Goal: Task Accomplishment & Management: Manage account settings

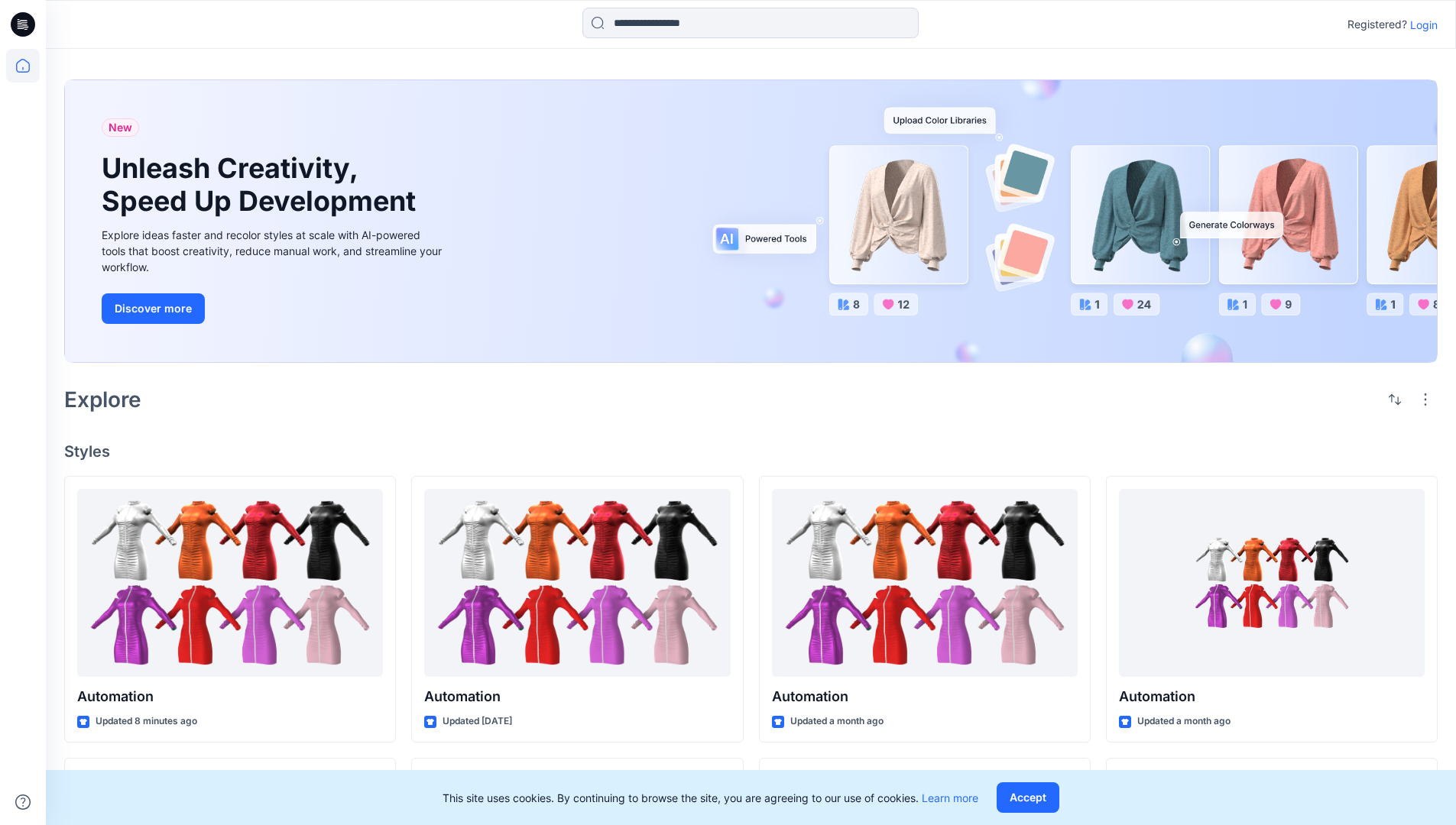
click at [1420, 25] on p "Login" at bounding box center [1423, 25] width 27 height 16
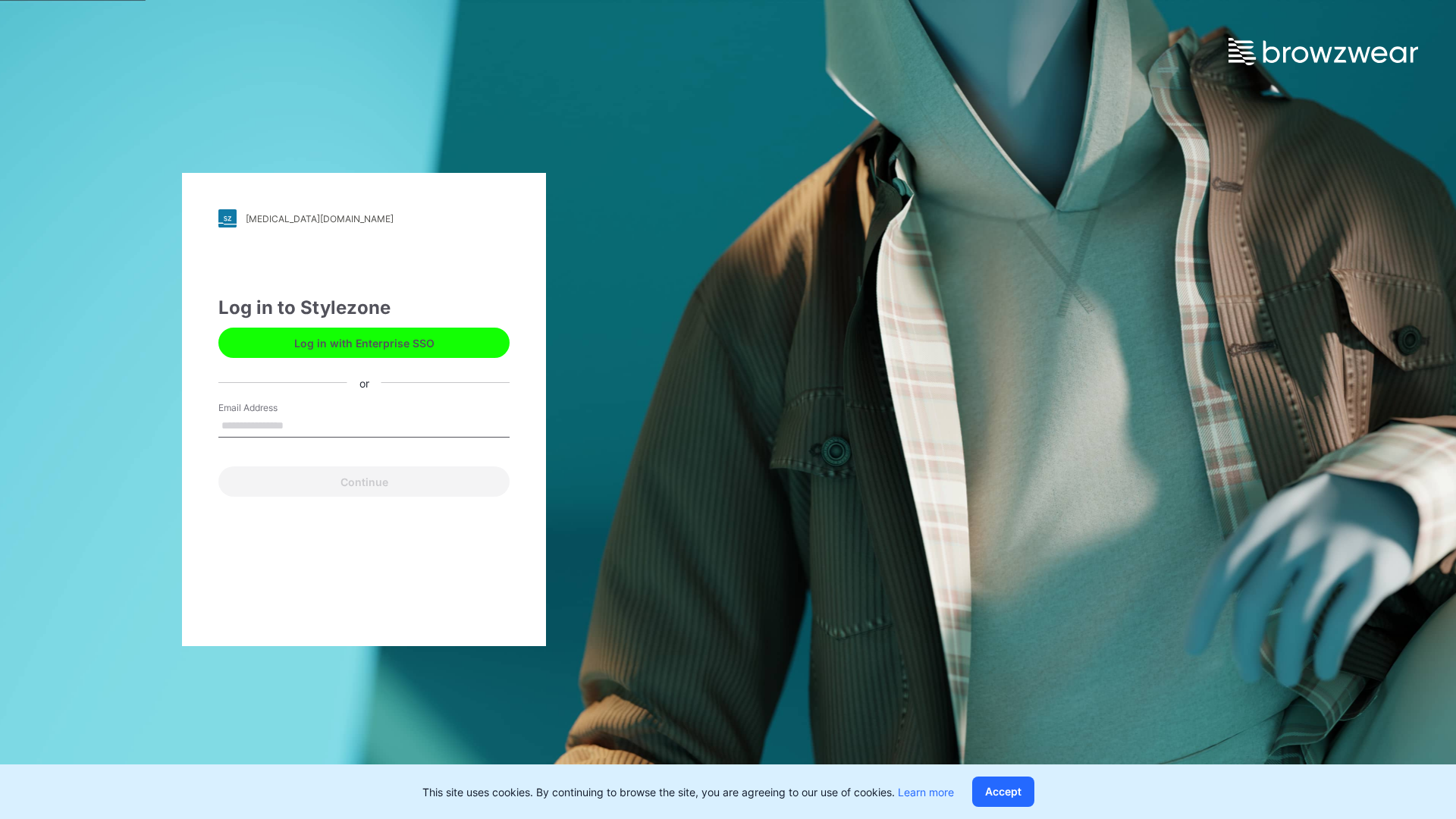
click at [300, 424] on input "Email Address" at bounding box center [364, 426] width 291 height 22
type input "**********"
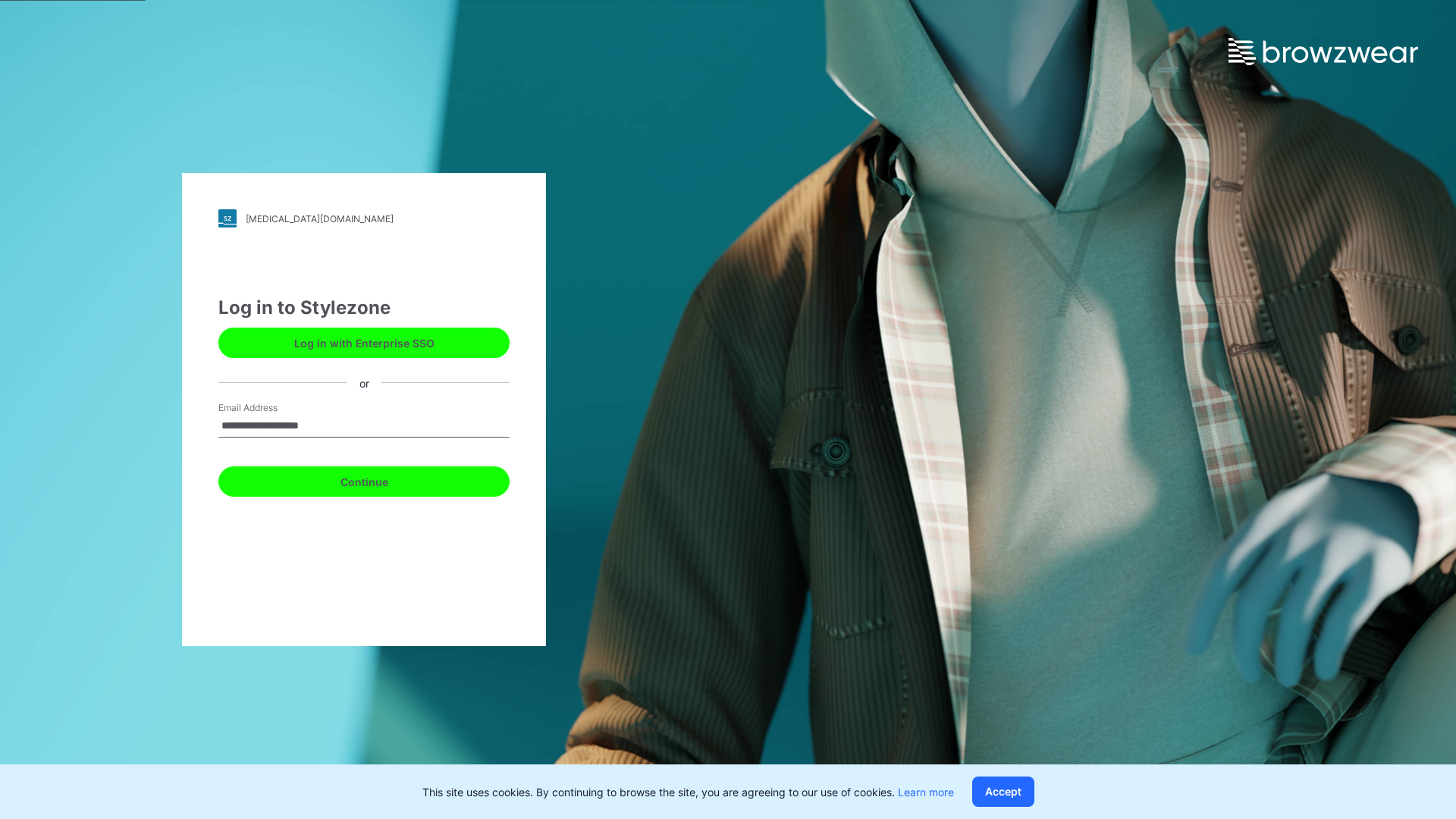
click at [380, 479] on button "Continue" at bounding box center [364, 482] width 291 height 30
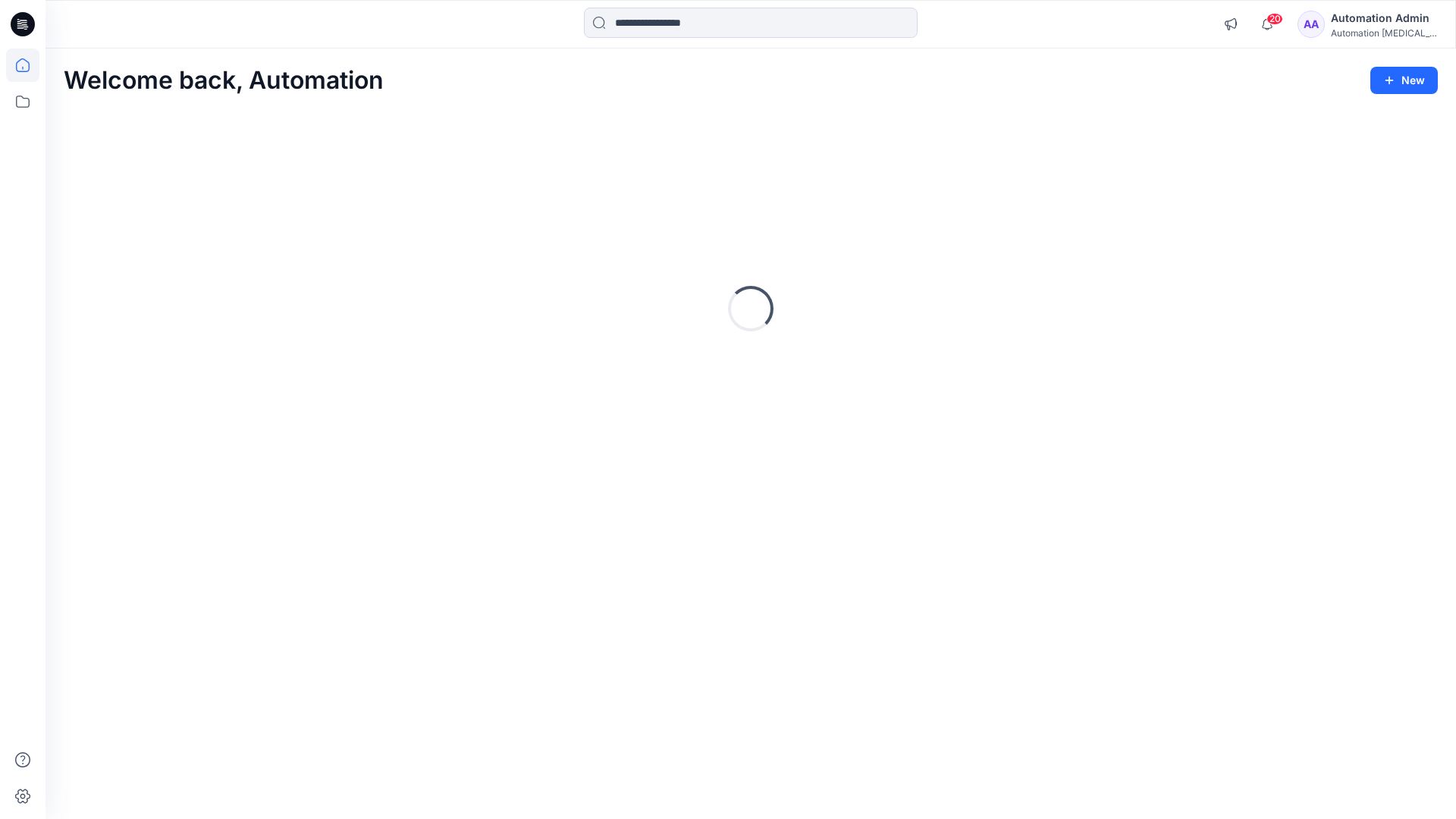
click at [29, 66] on icon at bounding box center [22, 65] width 14 height 14
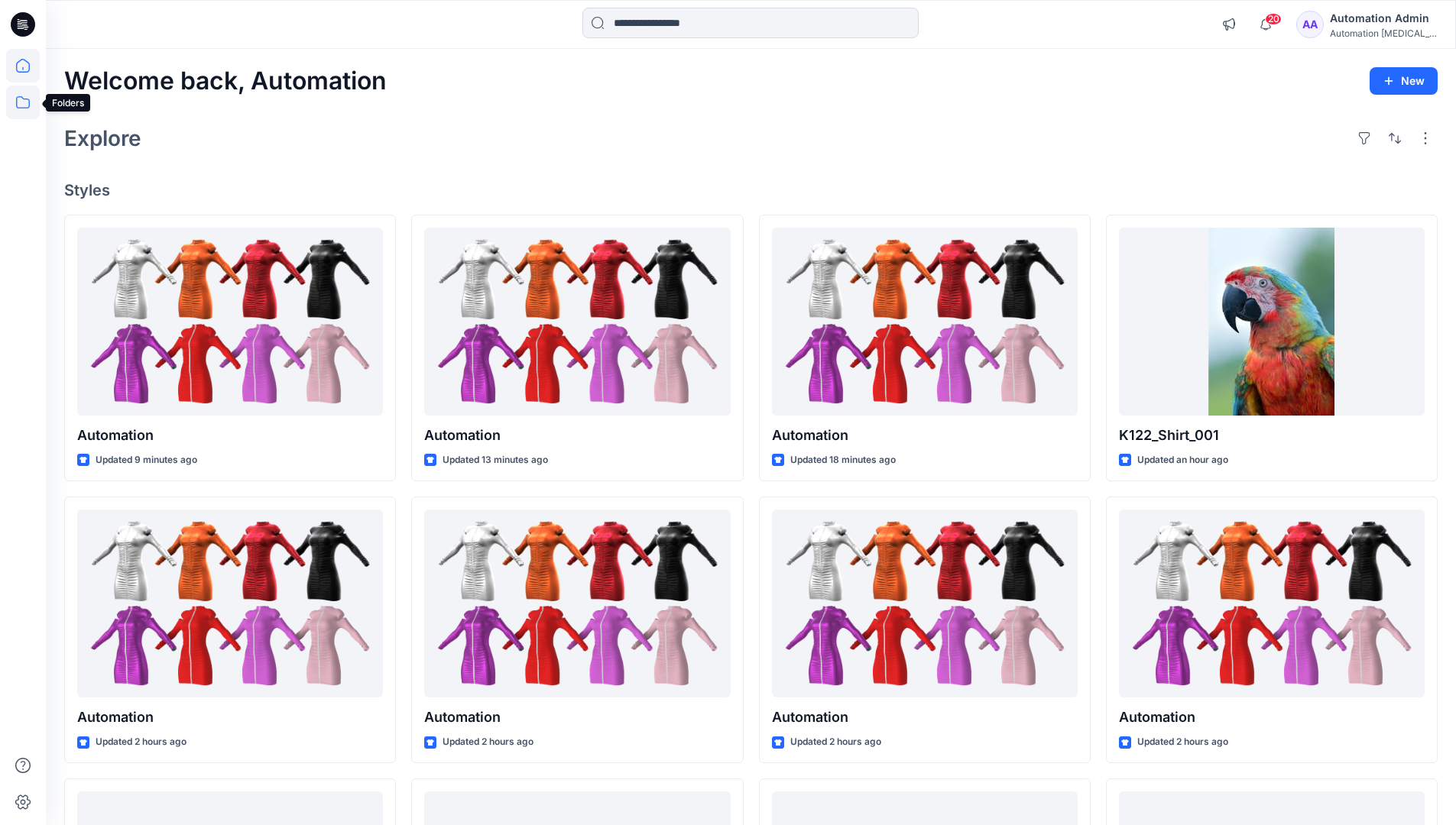
click at [25, 106] on icon at bounding box center [23, 103] width 34 height 34
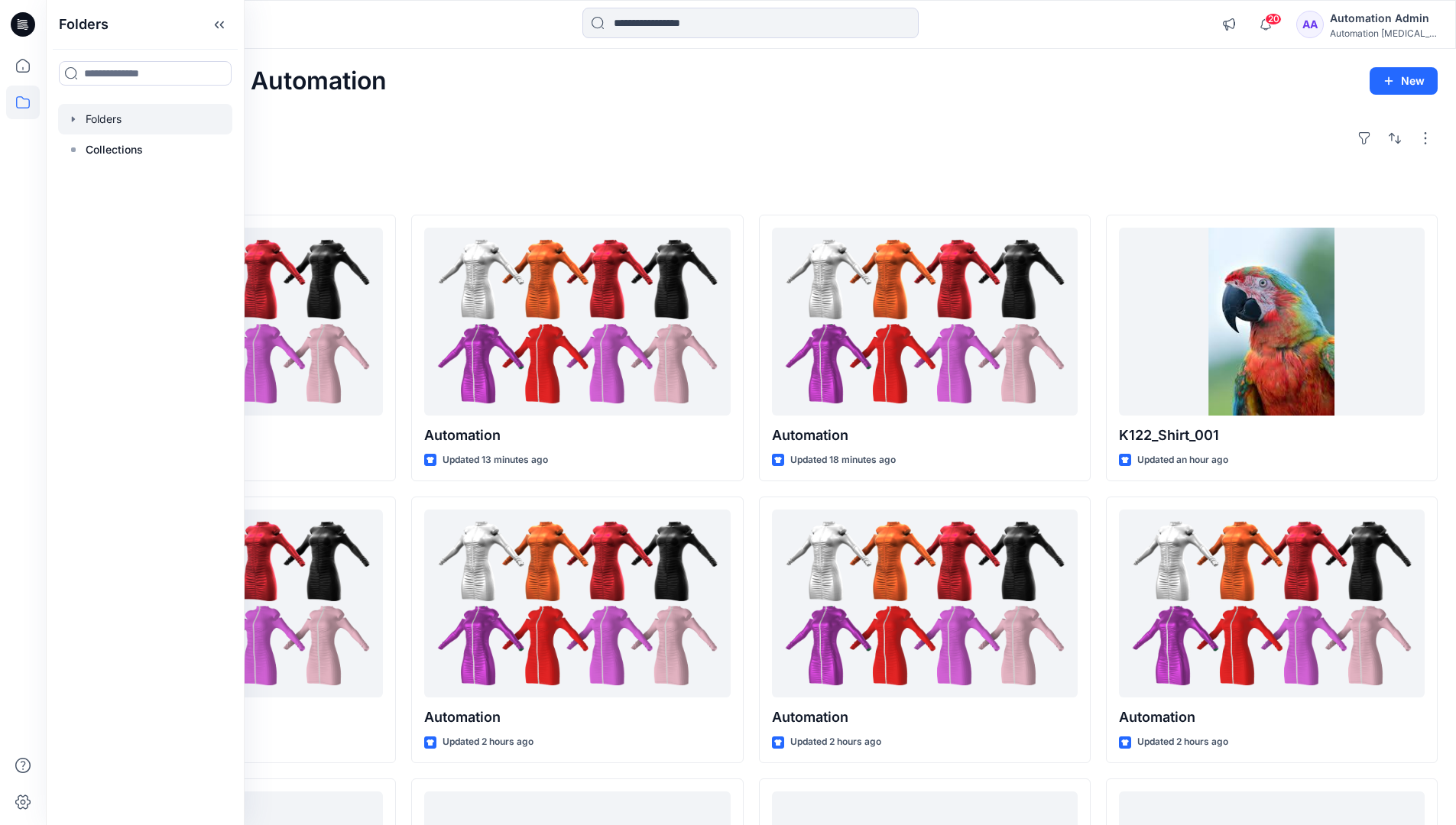
click at [111, 114] on div at bounding box center [144, 119] width 174 height 30
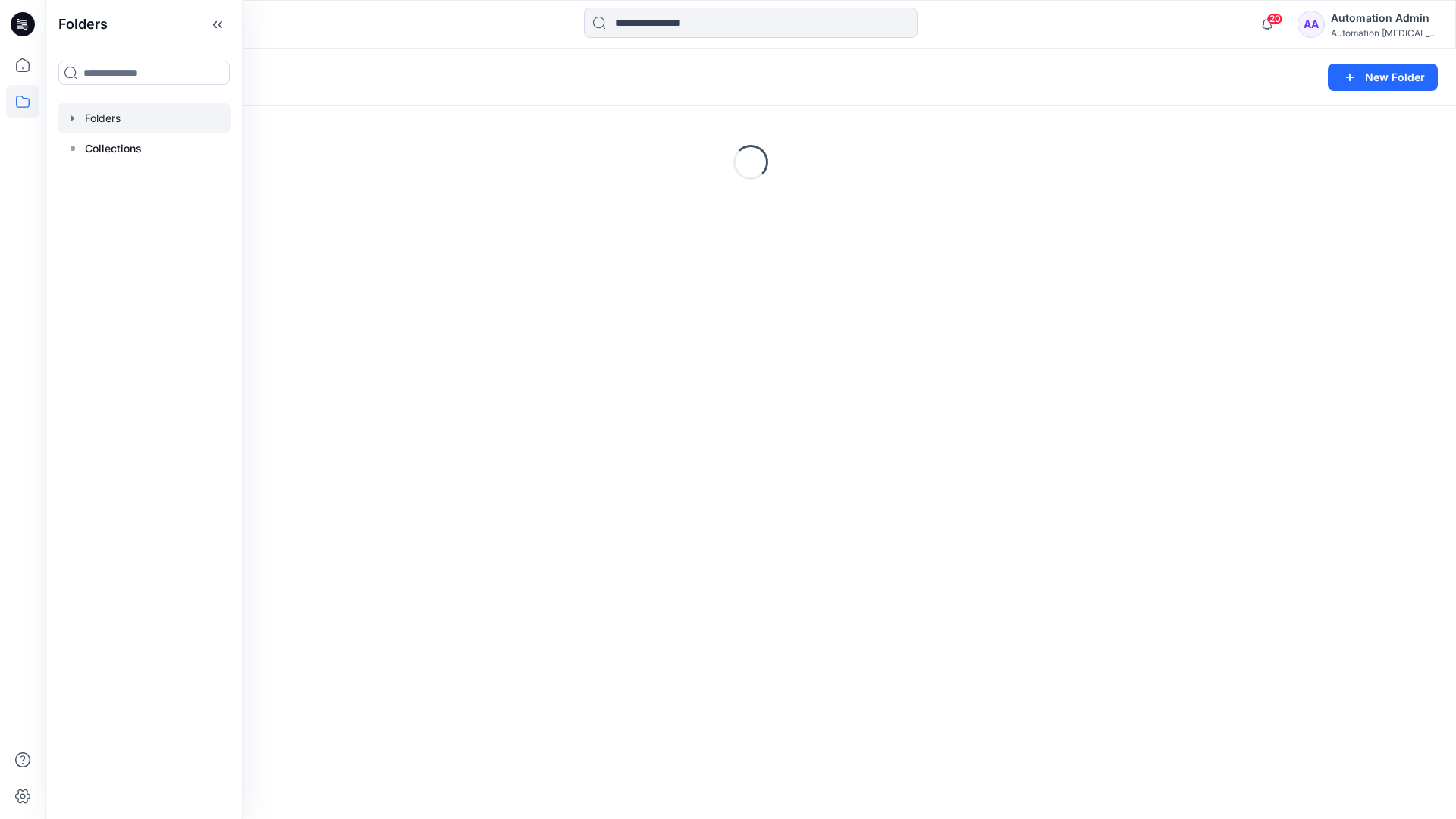
click at [761, 408] on div "Folders New Folder Loading..." at bounding box center [750, 434] width 1410 height 770
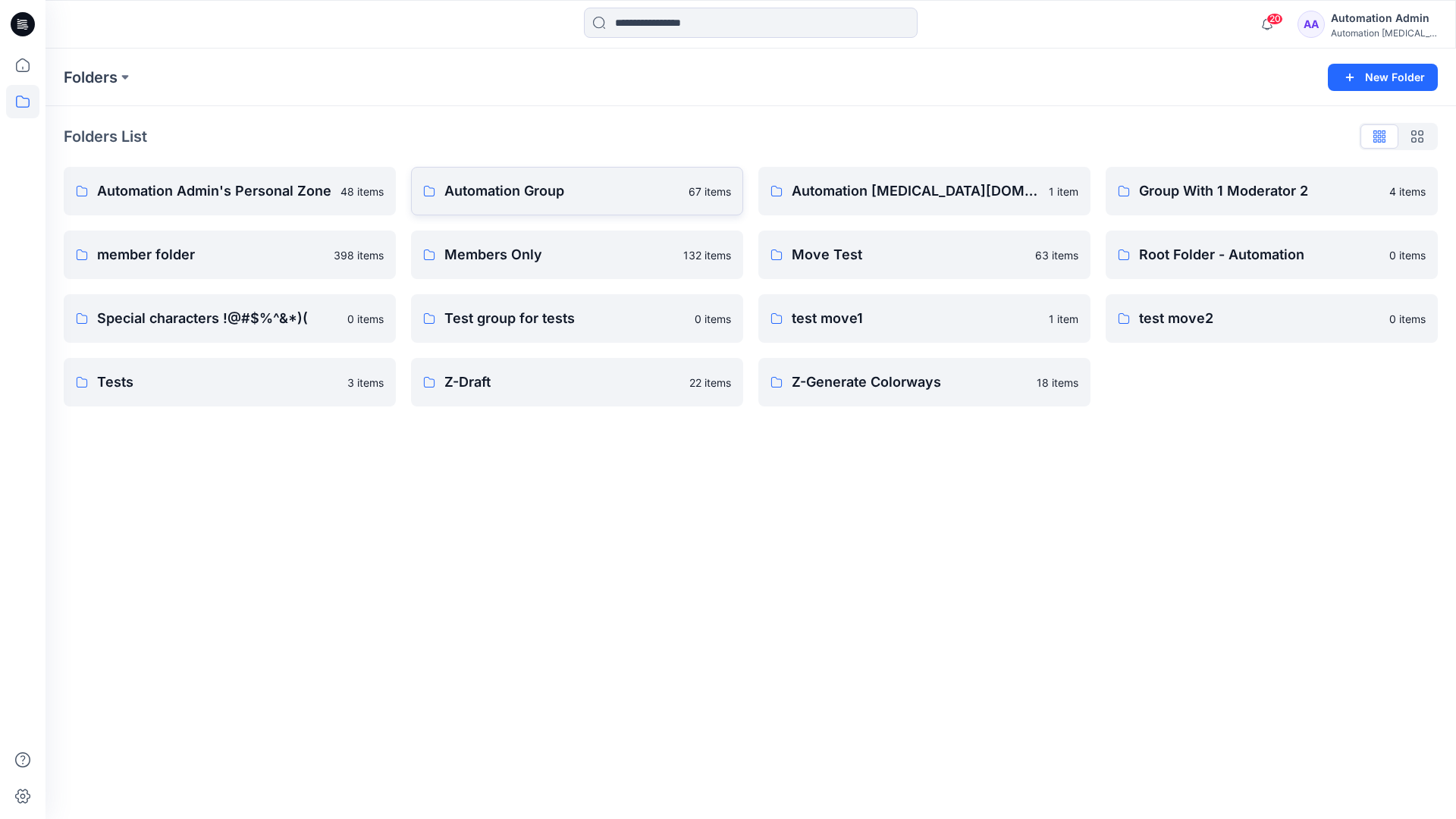
click at [516, 196] on p "Automation Group" at bounding box center [561, 191] width 235 height 22
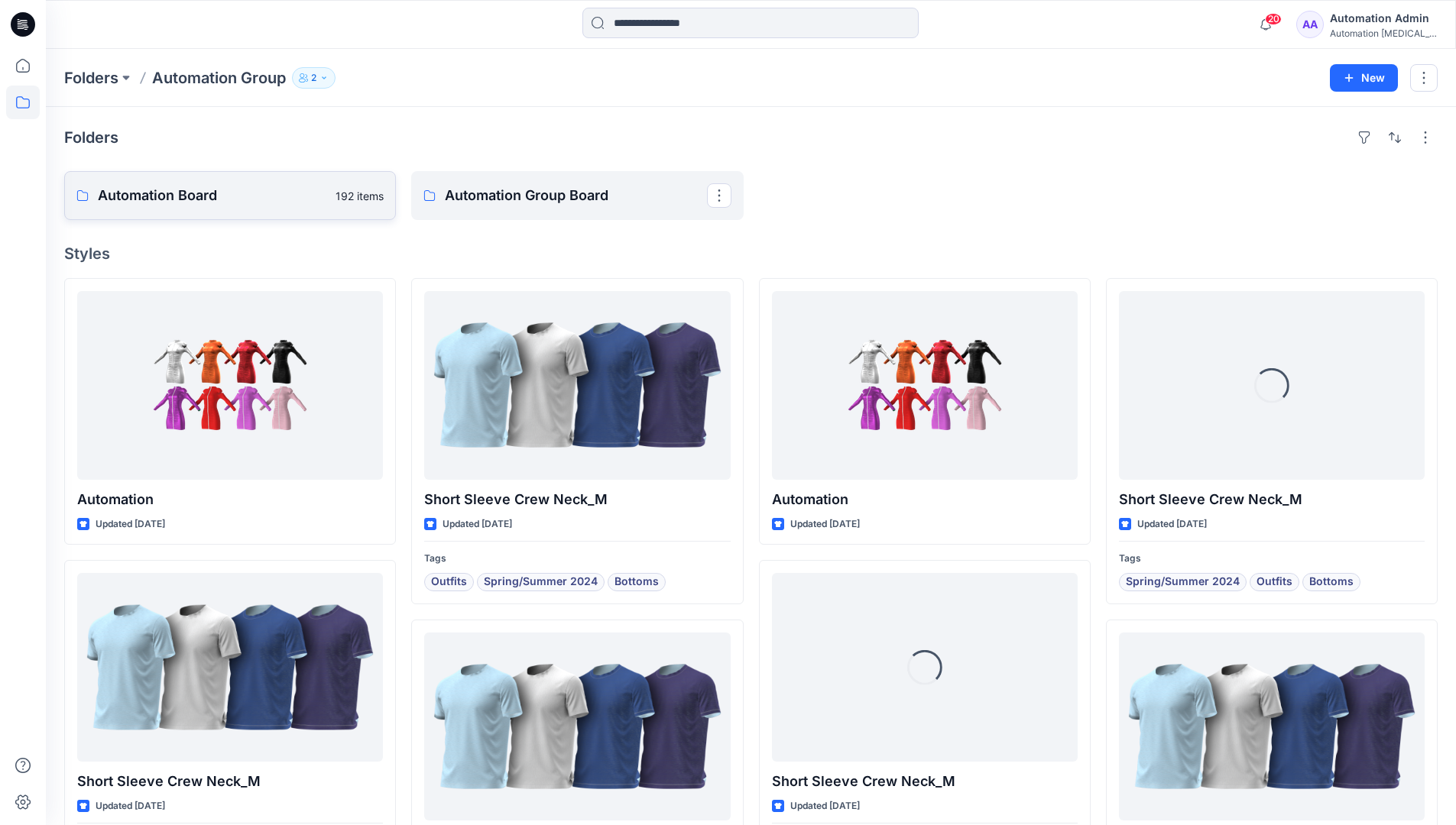
click at [302, 213] on link "Automation Board 192 items" at bounding box center [229, 195] width 331 height 49
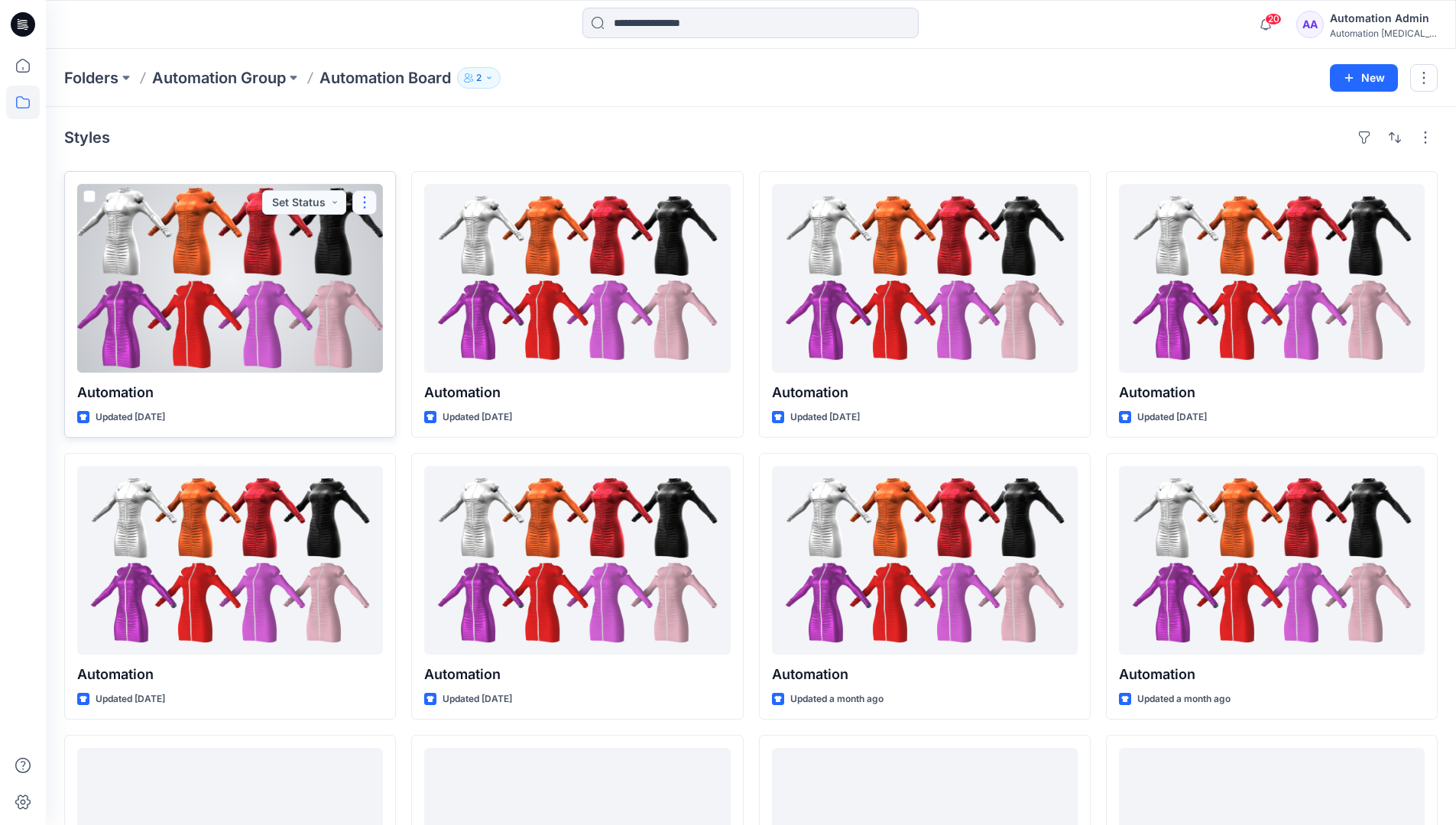
click at [361, 206] on button "button" at bounding box center [364, 202] width 25 height 25
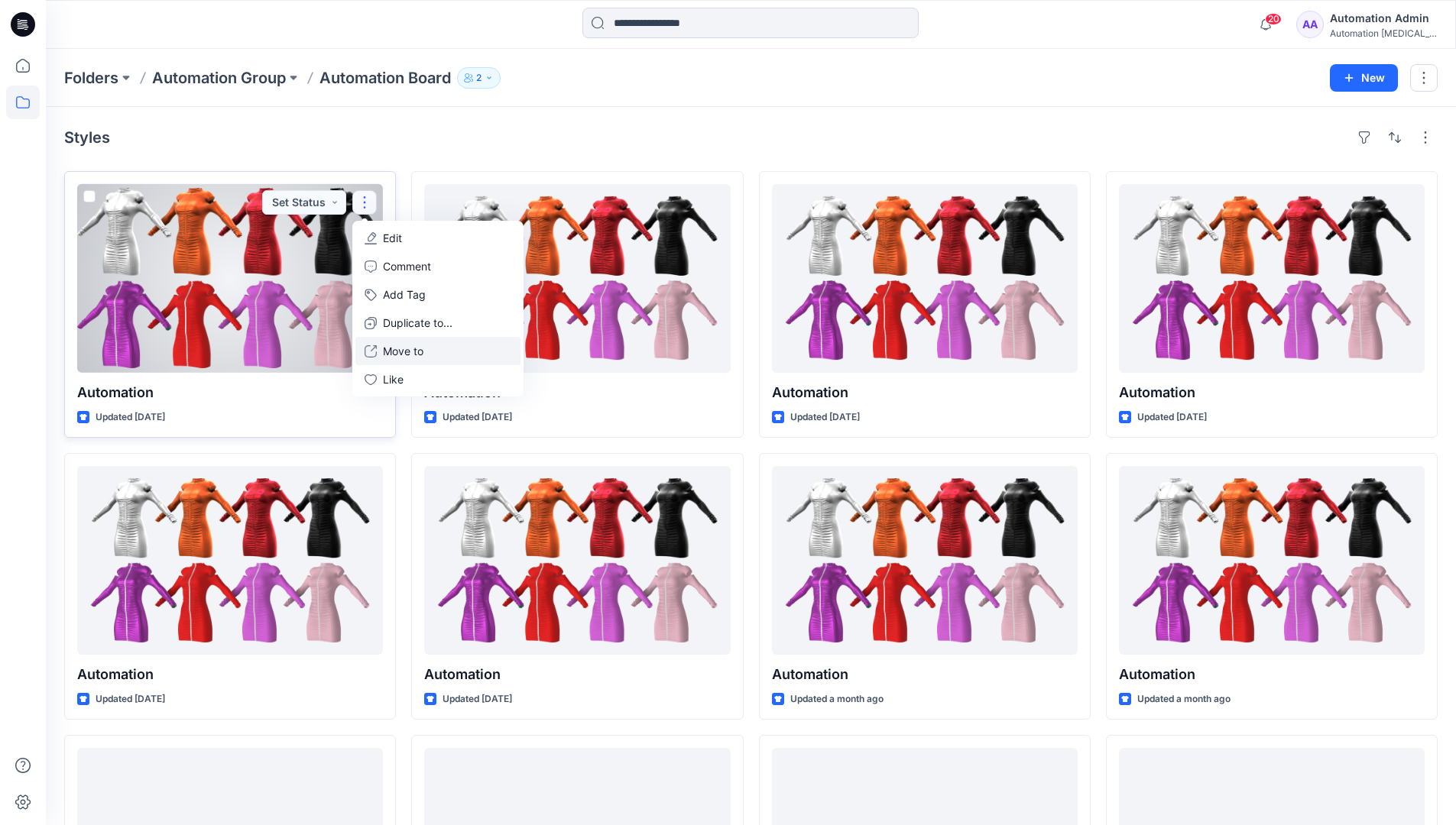
click at [395, 350] on p "Move to" at bounding box center [402, 350] width 41 height 16
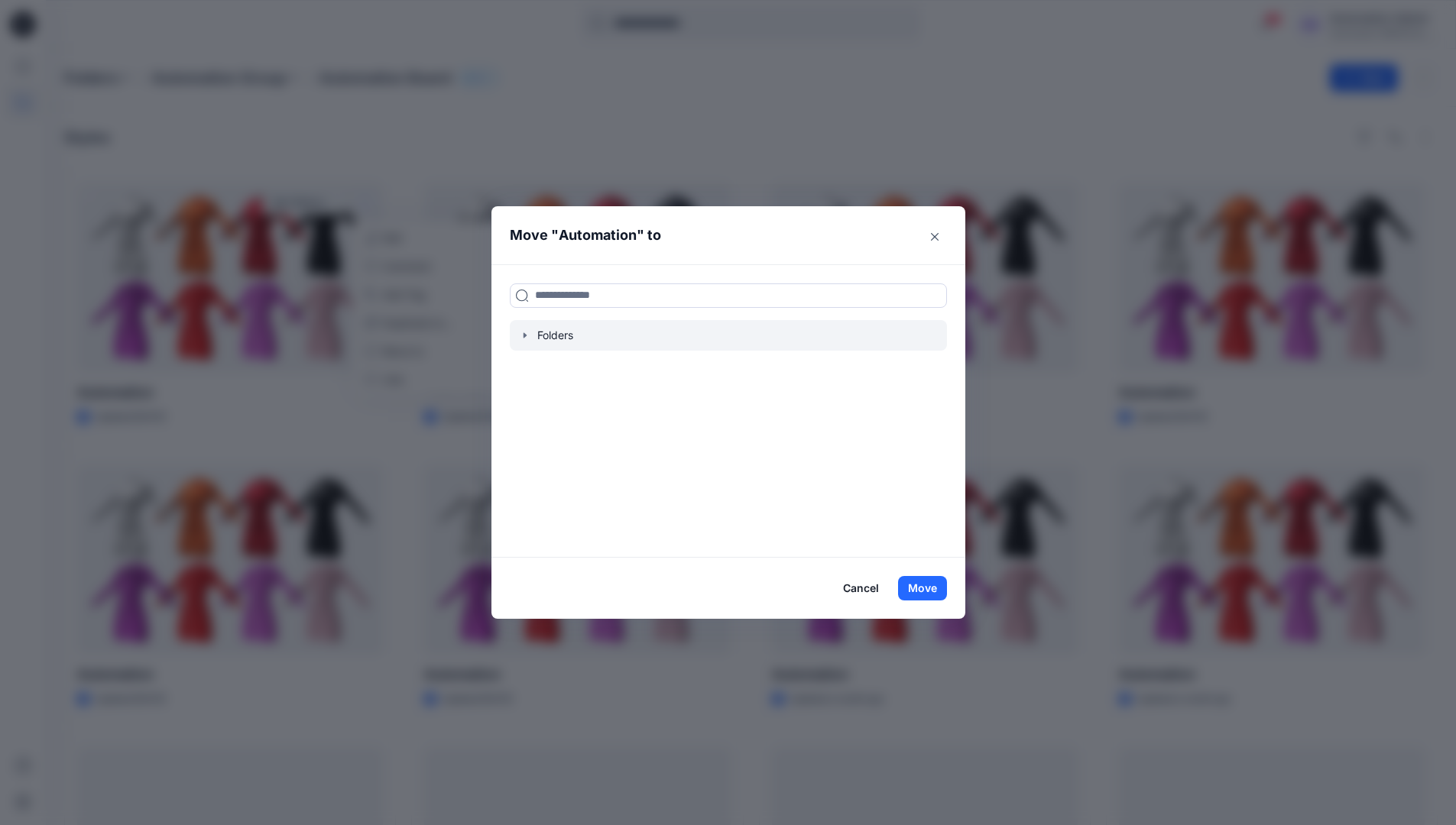
click at [531, 338] on icon "button" at bounding box center [524, 335] width 12 height 12
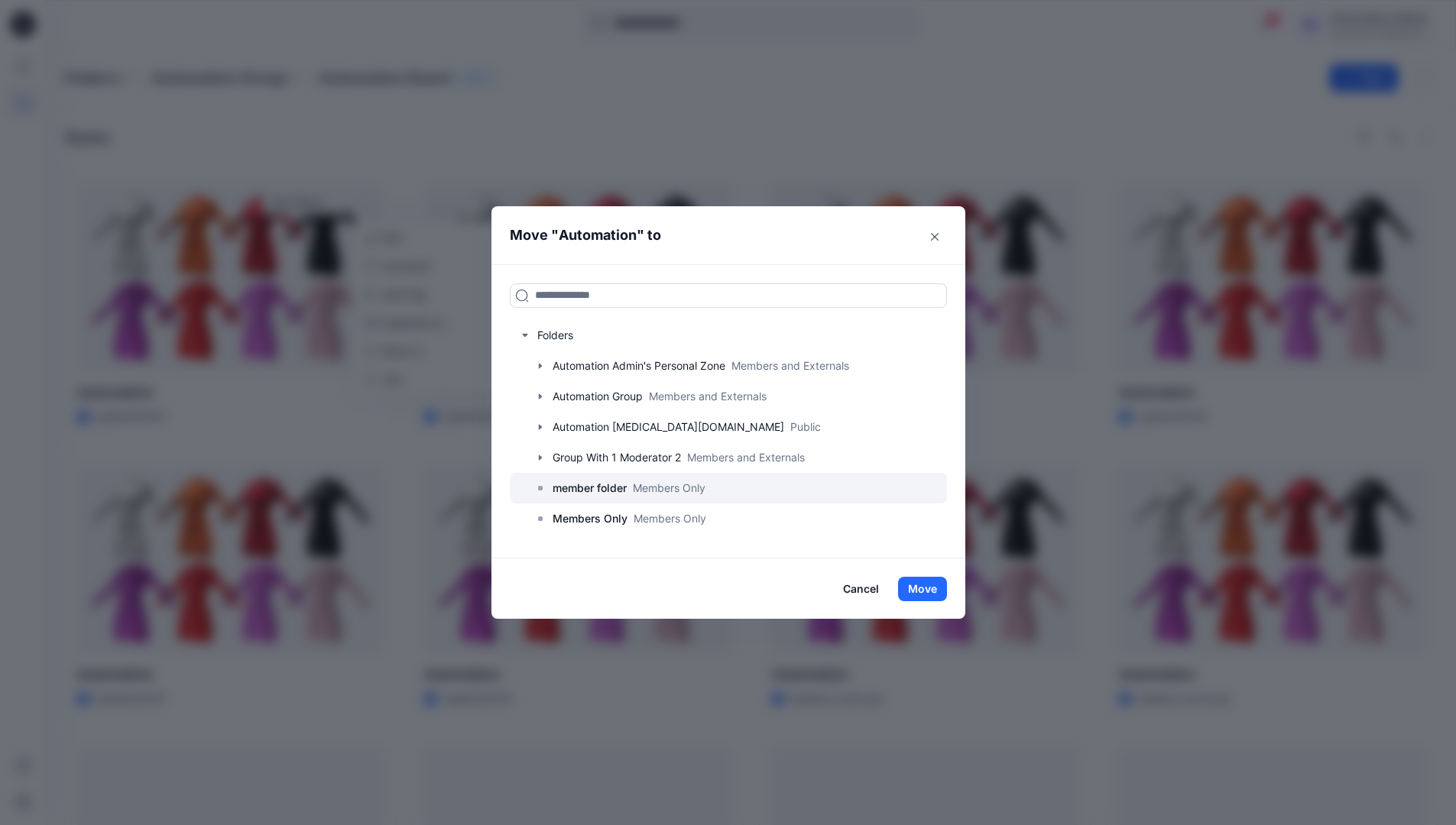
click at [593, 491] on p "member folder" at bounding box center [589, 487] width 74 height 18
click at [934, 587] on button "Move" at bounding box center [923, 589] width 49 height 25
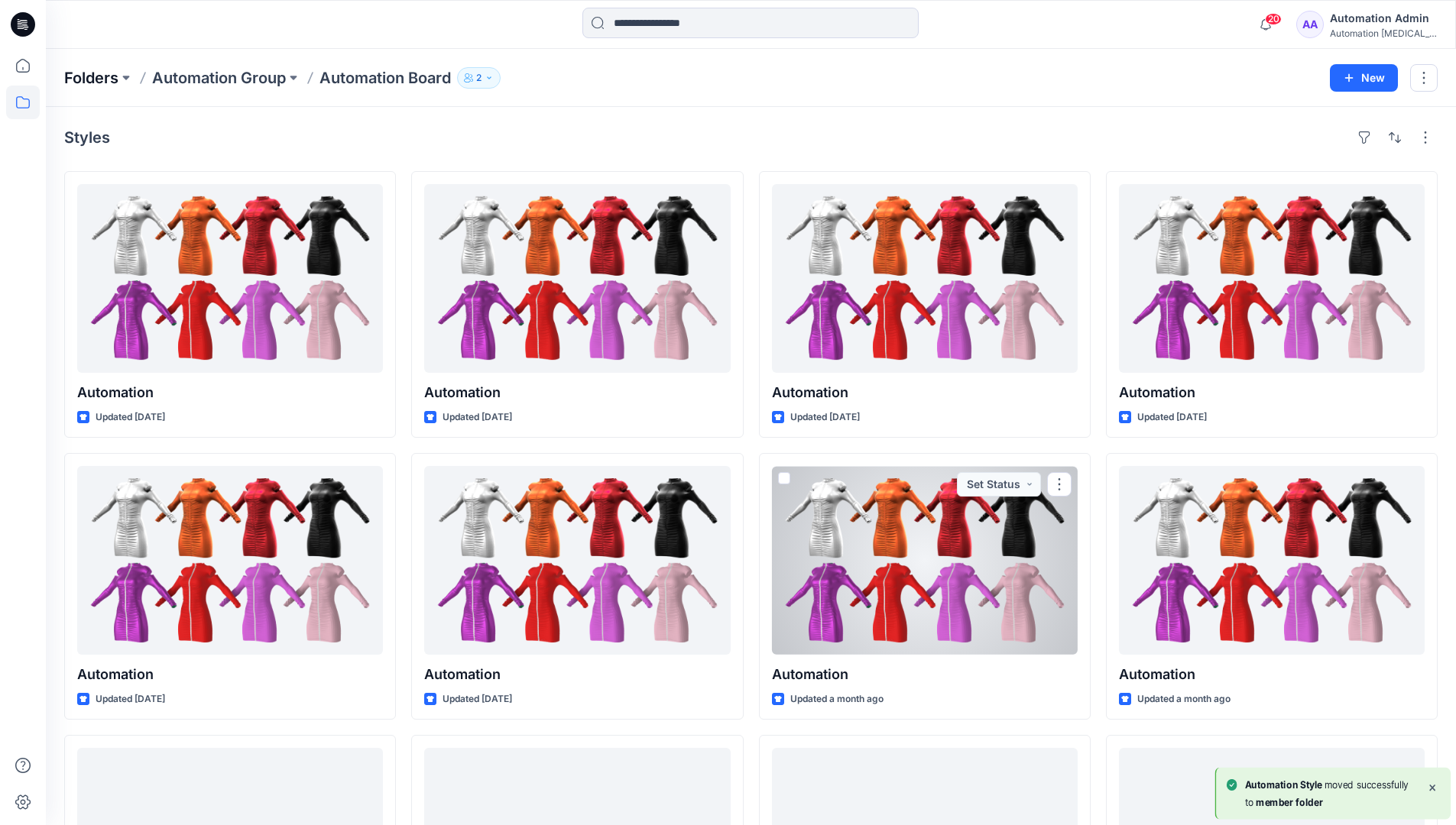
click at [96, 78] on p "Folders" at bounding box center [91, 77] width 54 height 22
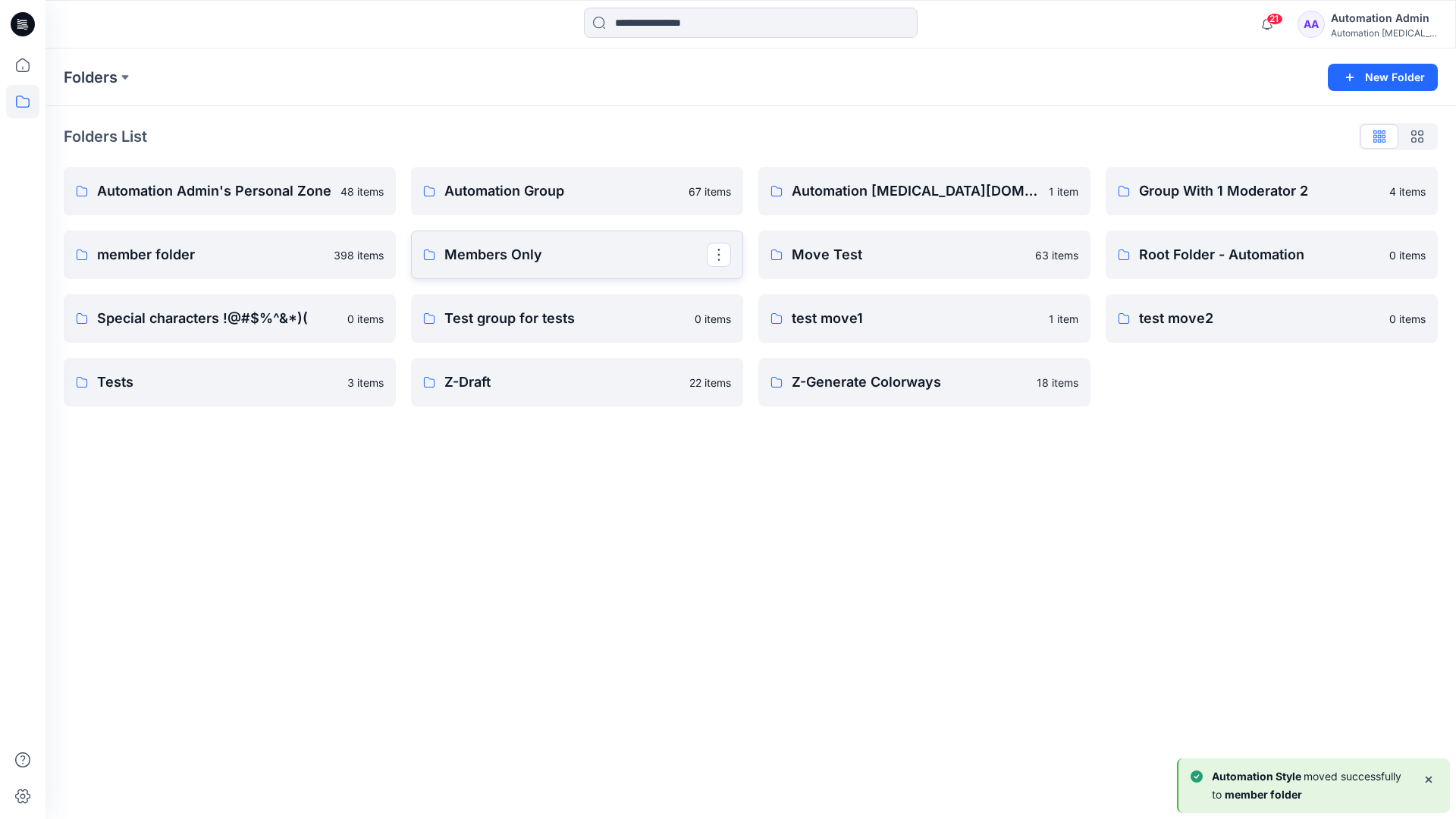
click at [536, 258] on p "Members Only" at bounding box center [575, 255] width 262 height 22
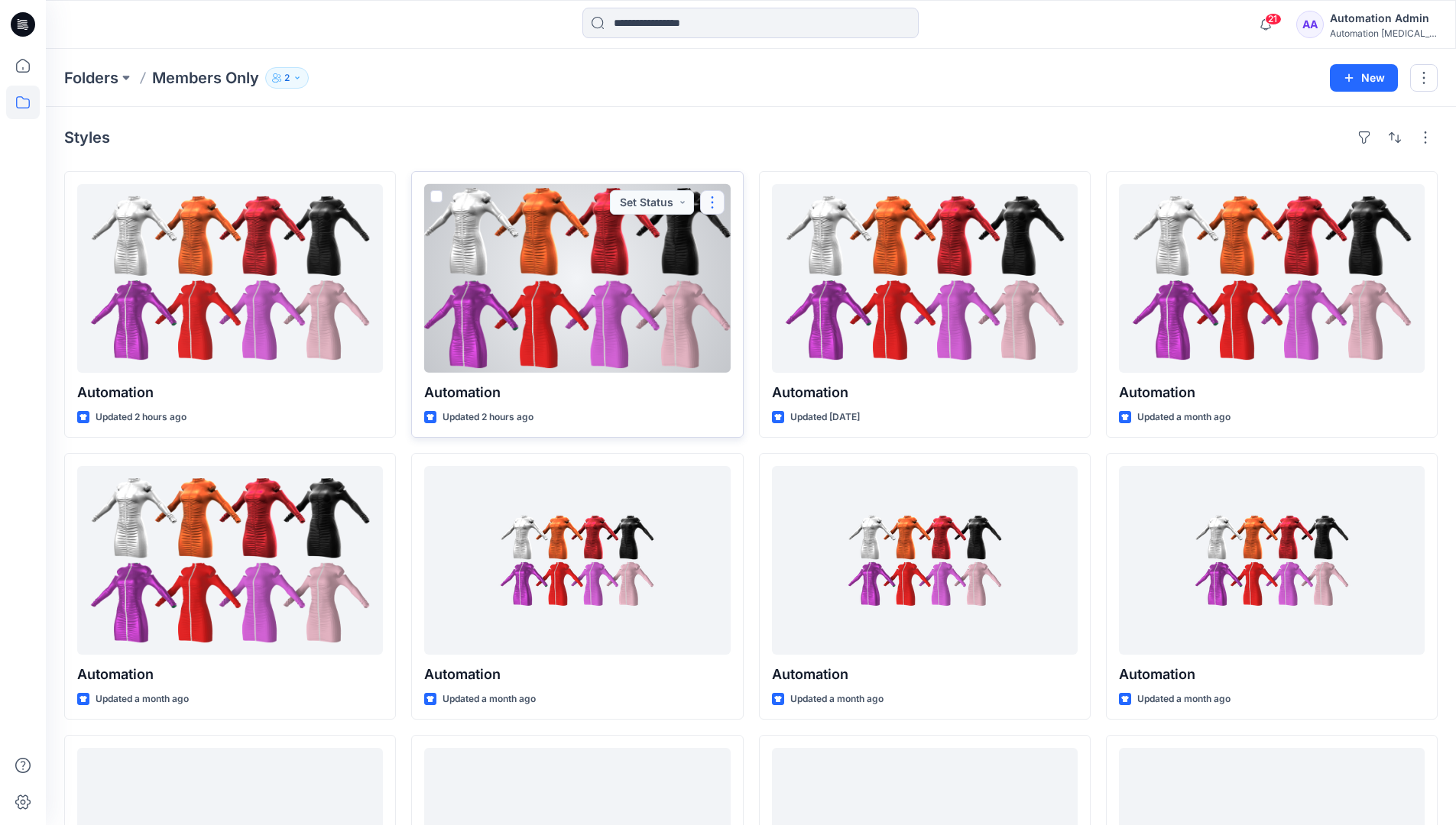
click at [714, 200] on button "button" at bounding box center [712, 202] width 25 height 25
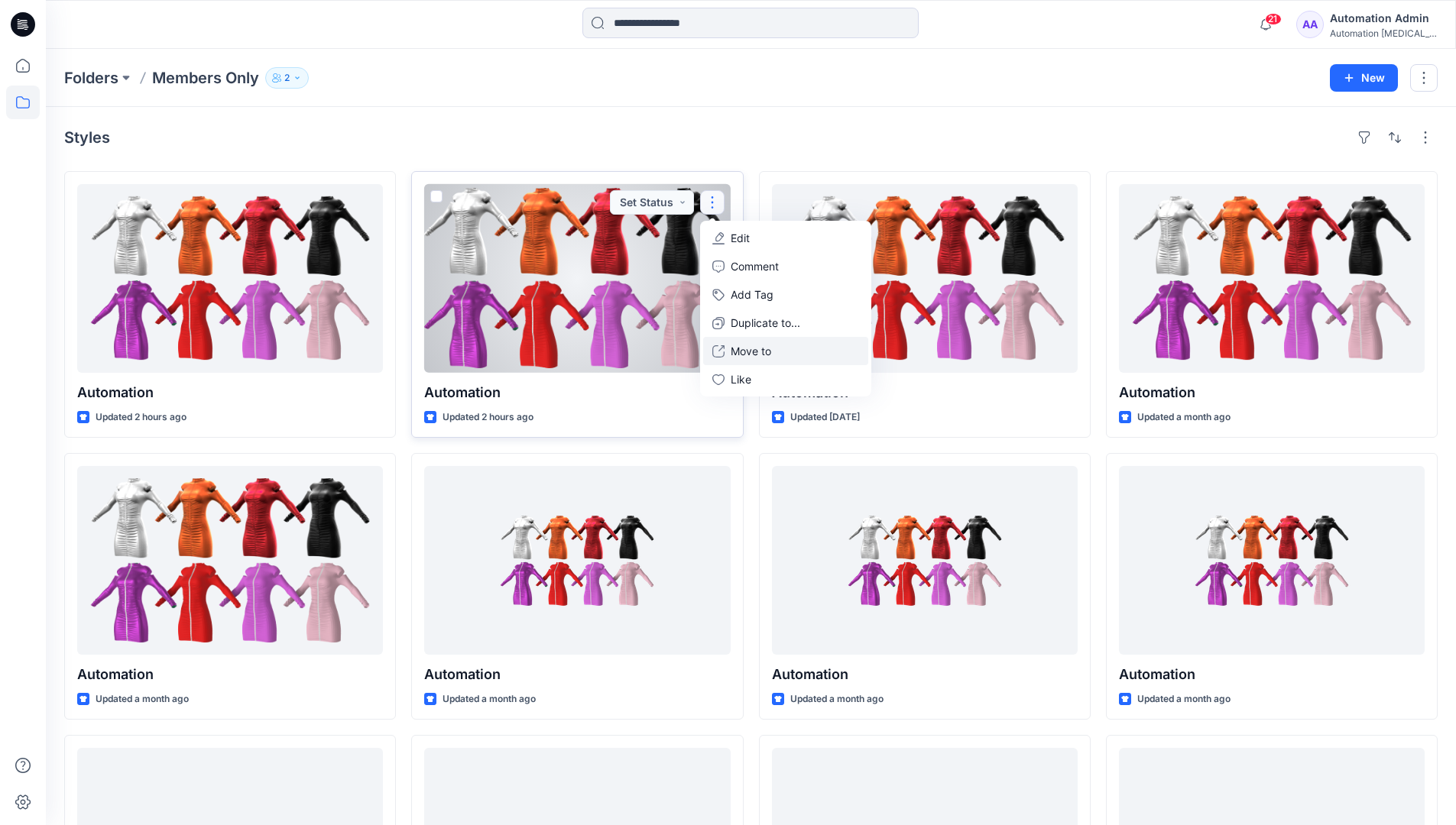
click at [742, 345] on p "Move to" at bounding box center [751, 350] width 41 height 16
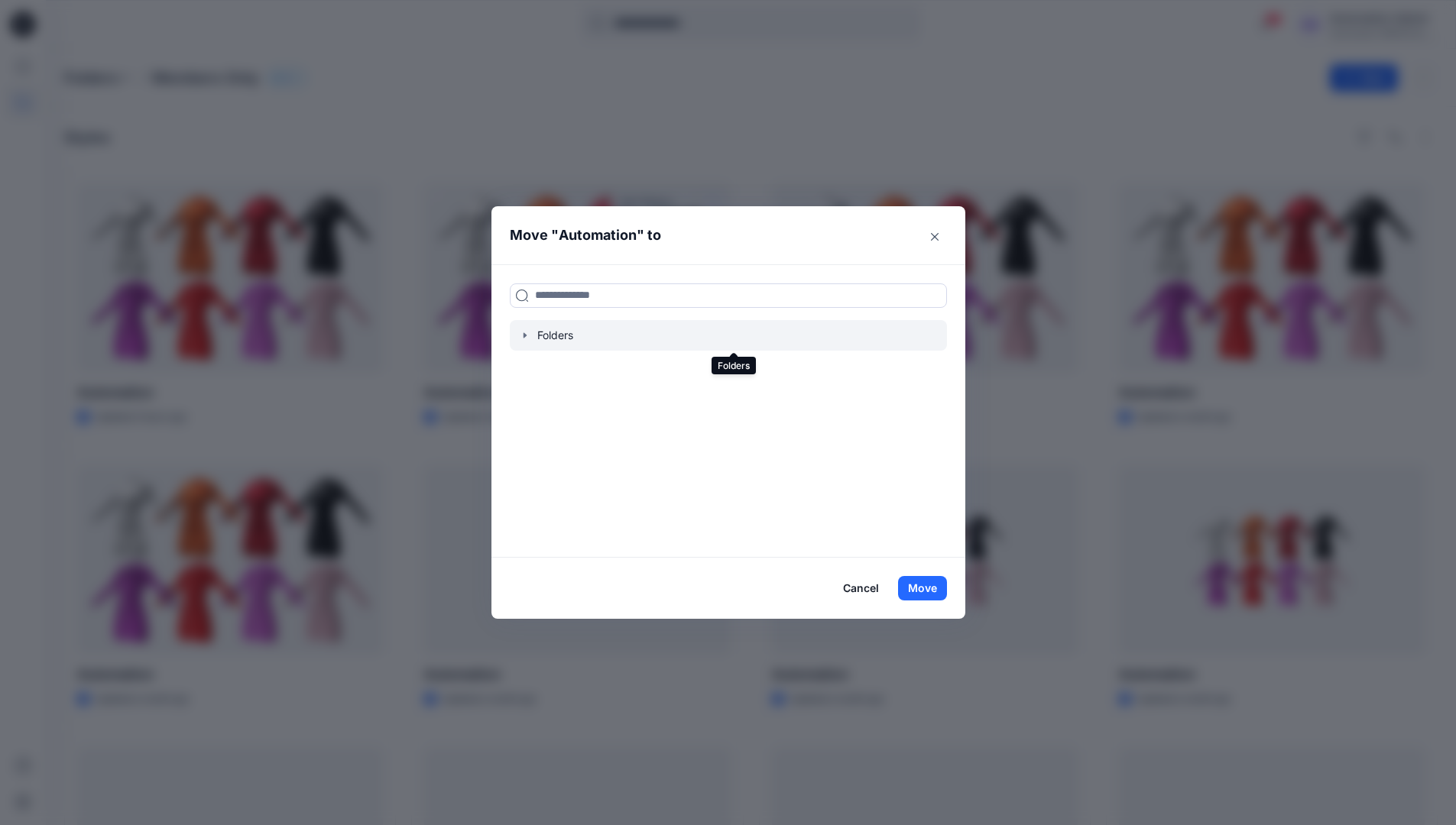
click at [531, 336] on icon "button" at bounding box center [524, 335] width 12 height 12
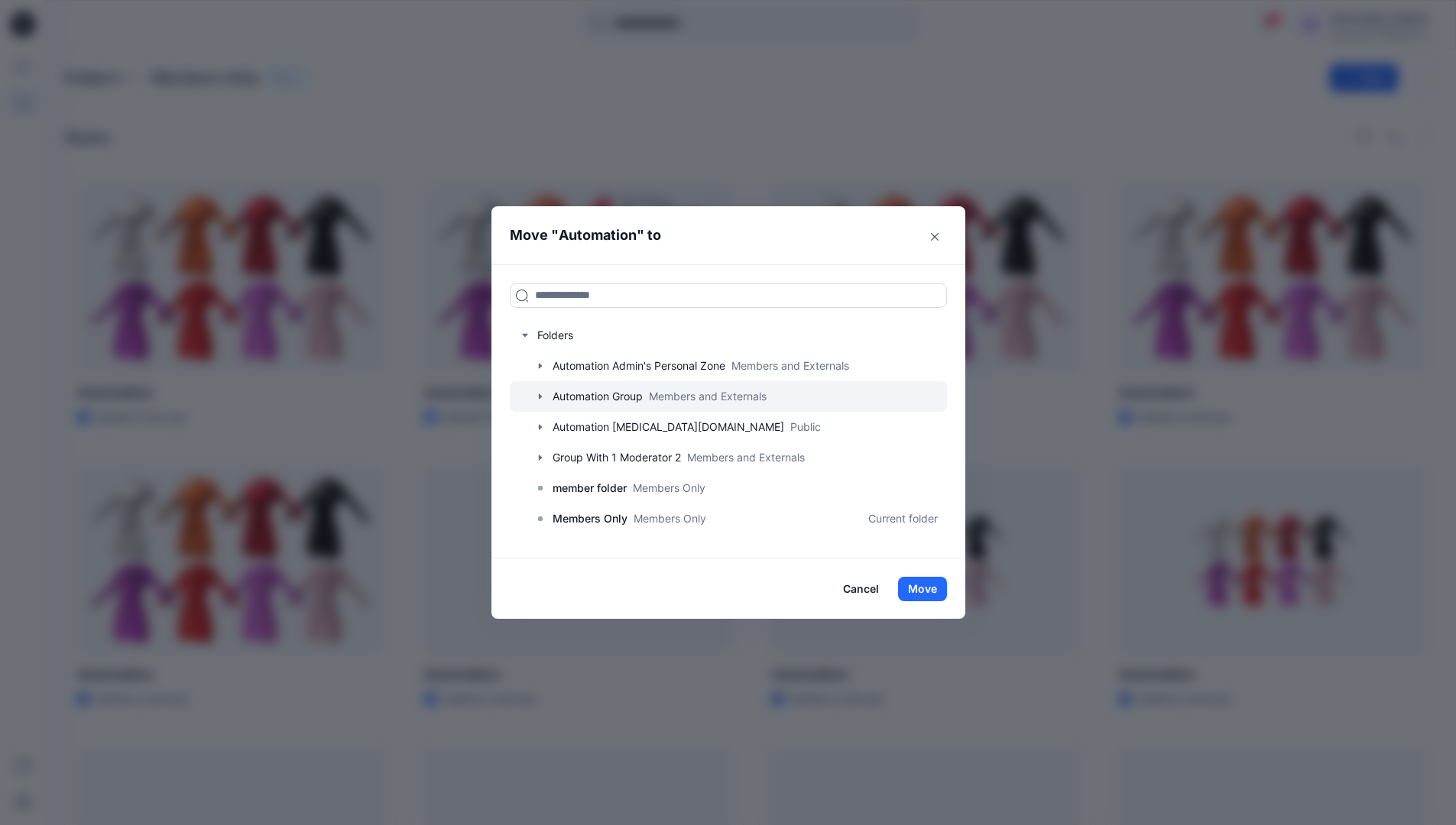
click at [547, 395] on icon "button" at bounding box center [540, 396] width 12 height 12
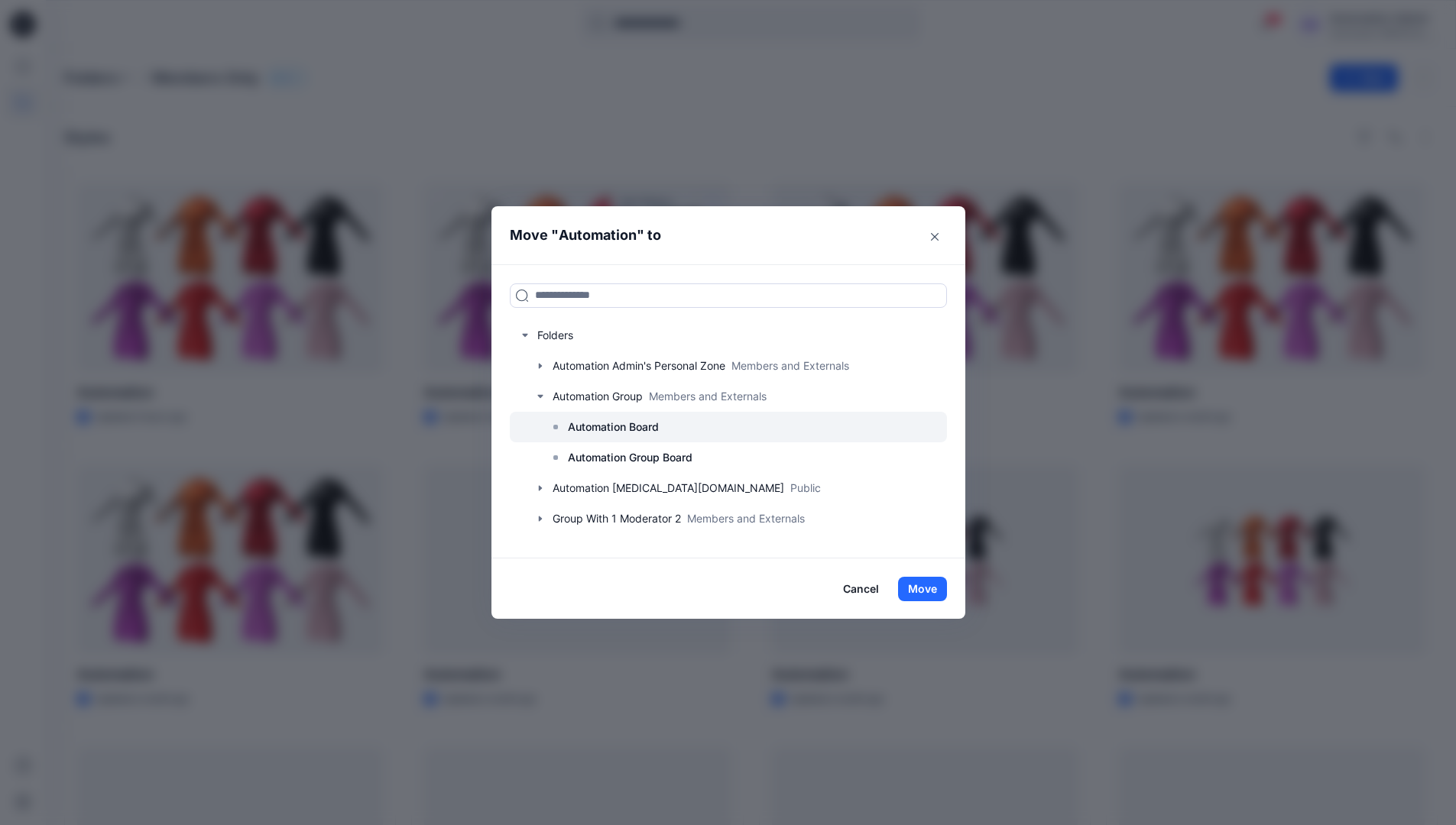
click at [591, 418] on p "Automation Board" at bounding box center [613, 427] width 91 height 18
click at [924, 591] on button "Move" at bounding box center [923, 589] width 49 height 25
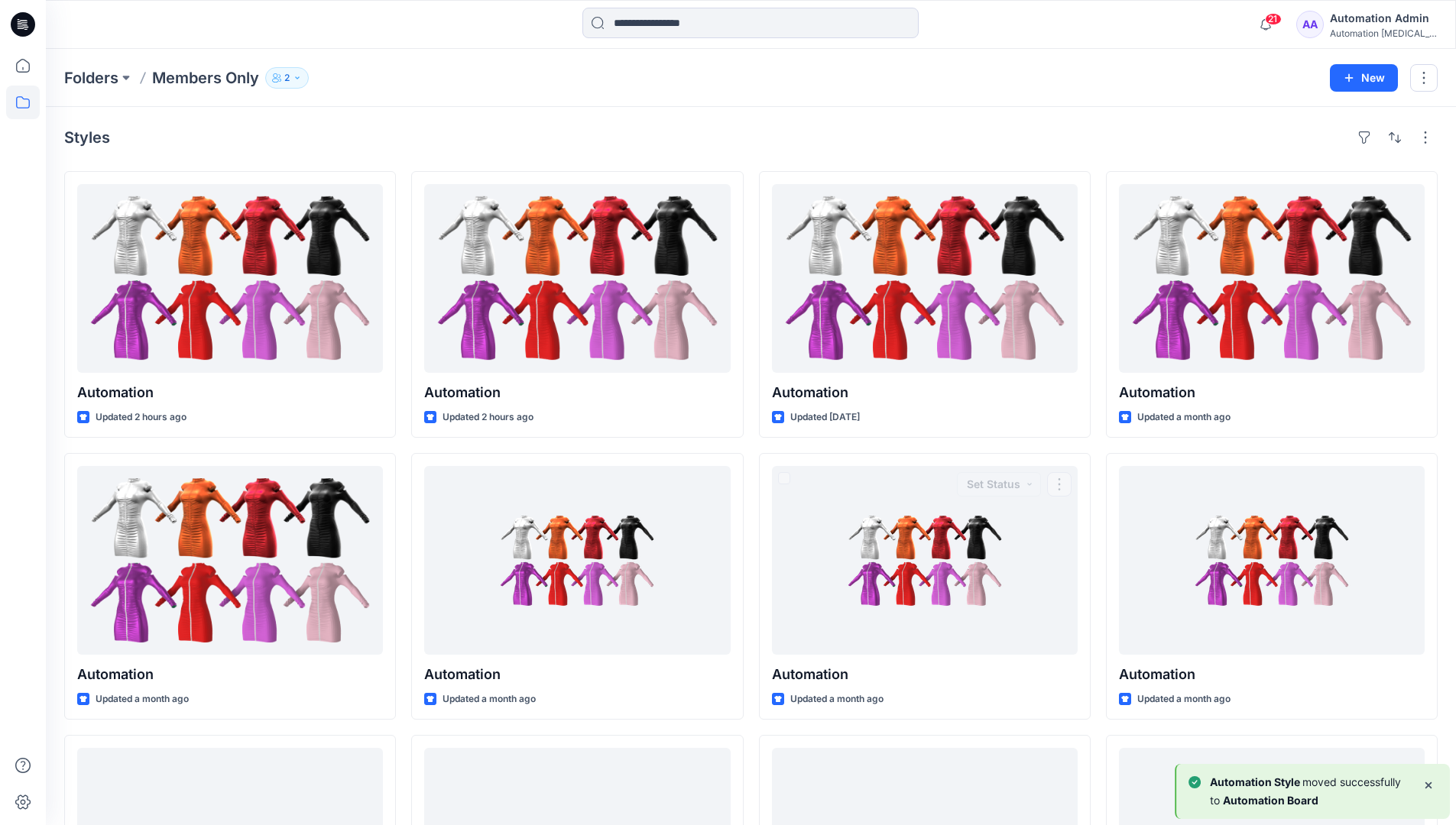
click at [1355, 23] on div "Automation Admin" at bounding box center [1382, 18] width 107 height 18
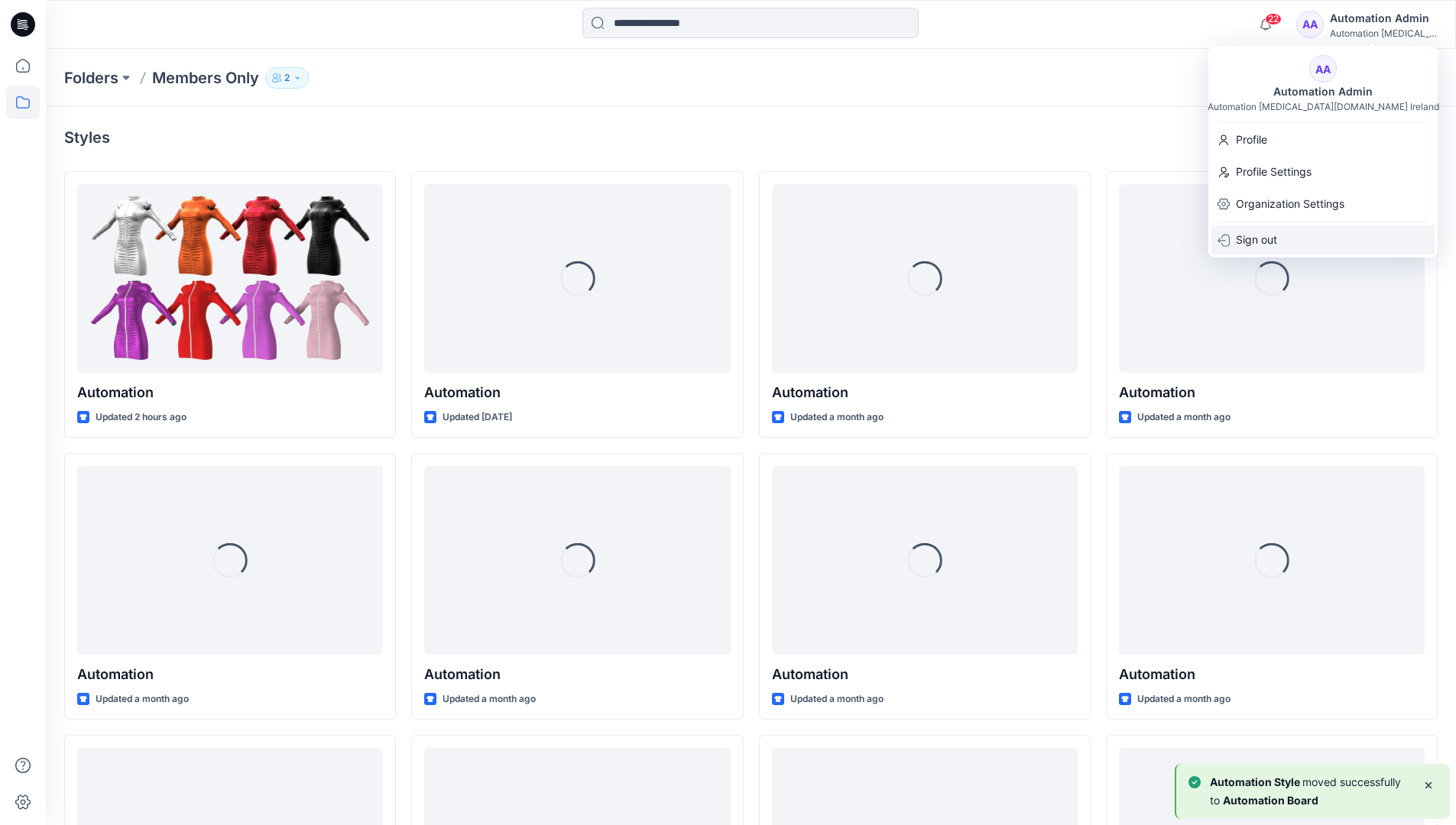
click at [1263, 236] on p "Sign out" at bounding box center [1256, 240] width 42 height 29
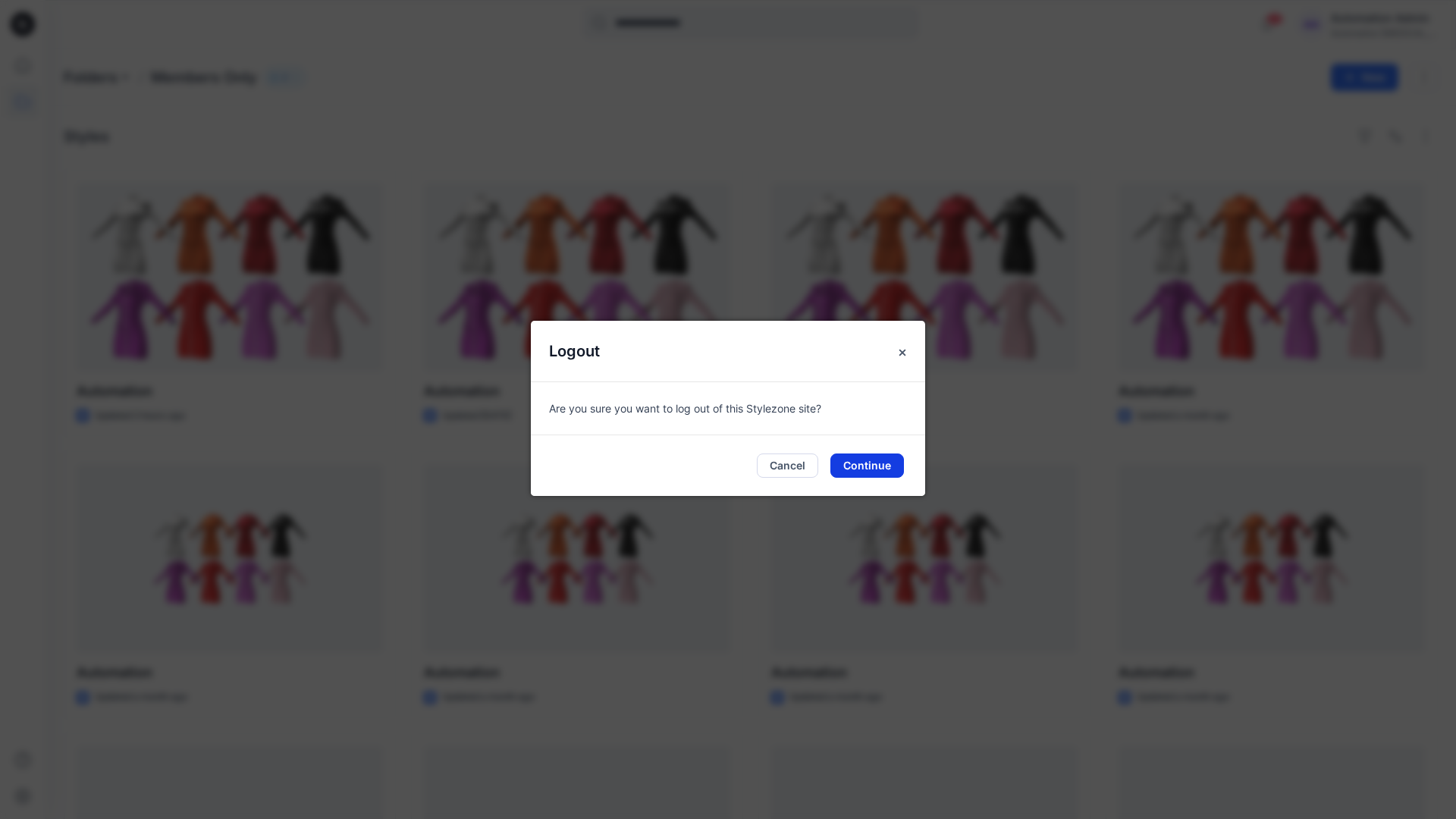
click at [870, 463] on button "Continue" at bounding box center [867, 466] width 73 height 24
